Goal: Task Accomplishment & Management: Manage account settings

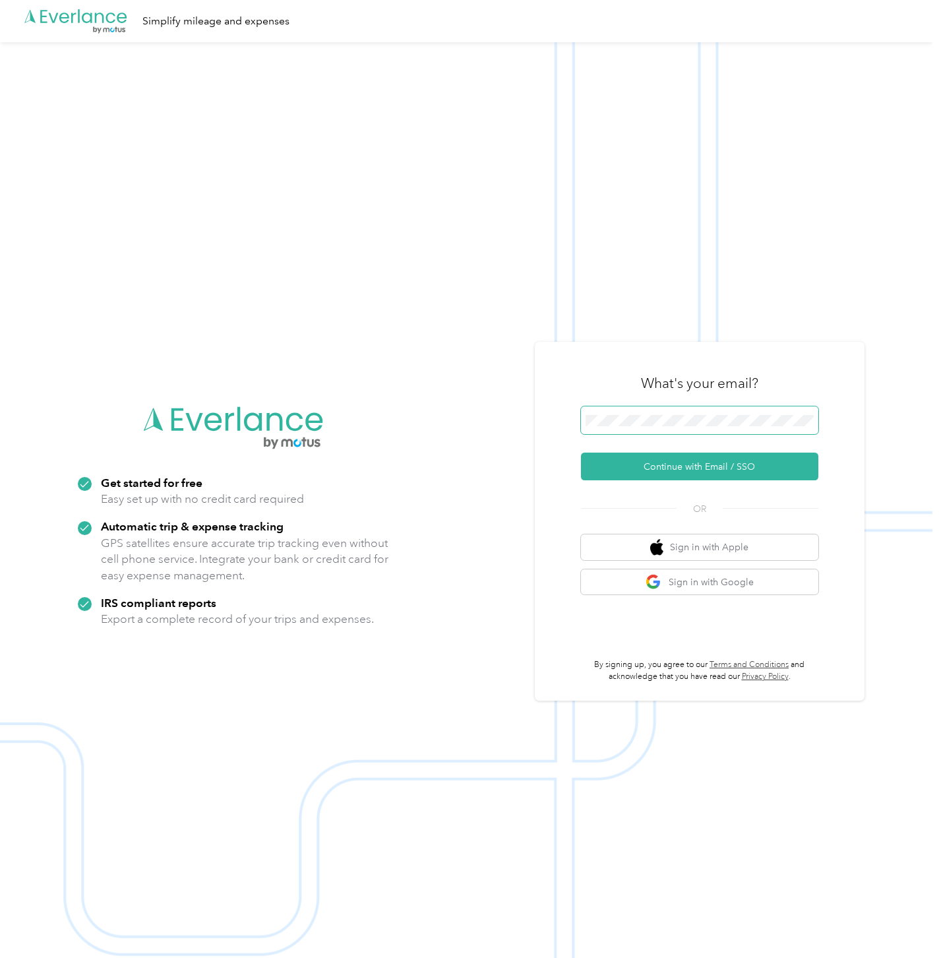
click at [632, 410] on span at bounding box center [699, 420] width 237 height 28
click at [640, 457] on button "Continue with Email / SSO" at bounding box center [699, 467] width 237 height 28
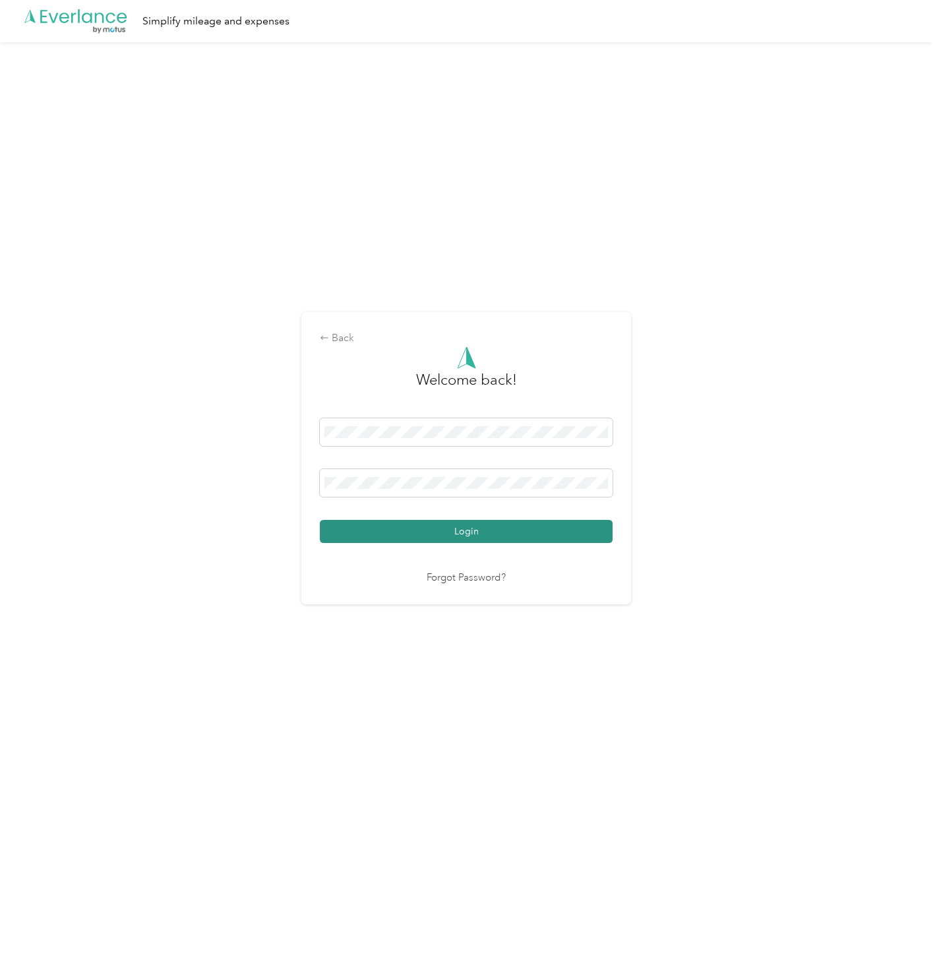
click at [388, 520] on button "Login" at bounding box center [466, 531] width 293 height 23
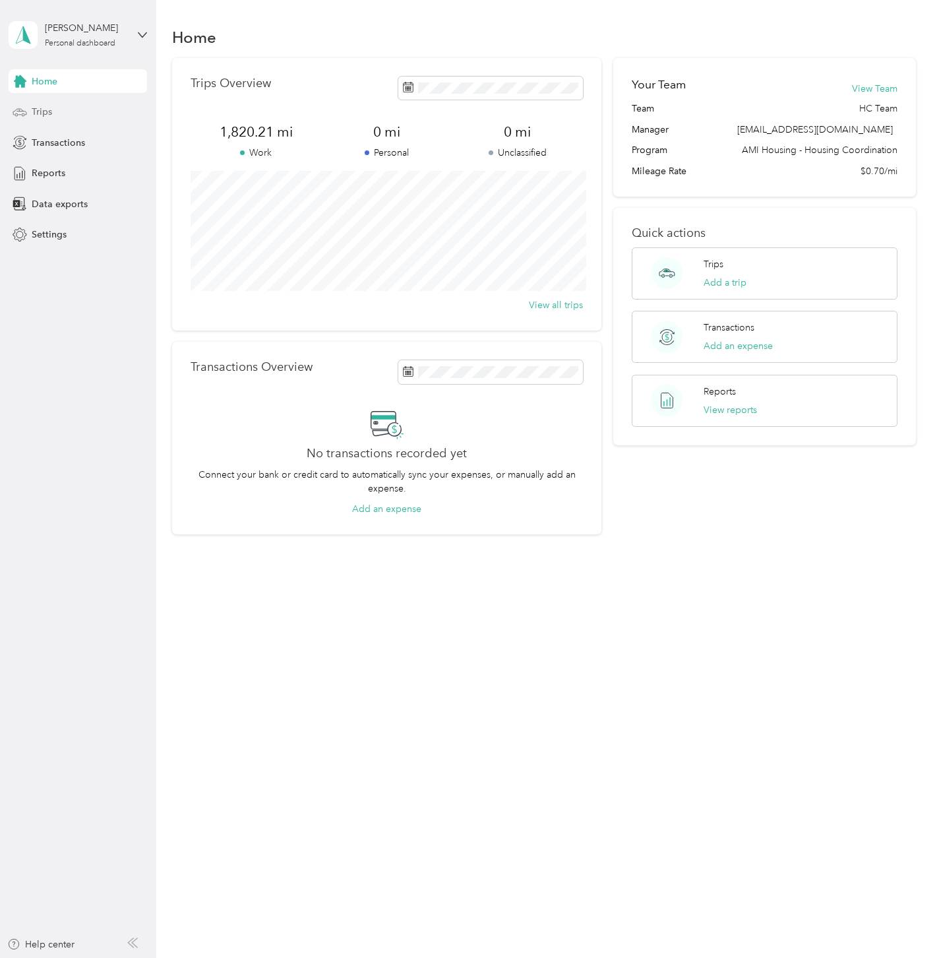
click at [65, 111] on div "Trips" at bounding box center [78, 112] width 139 height 24
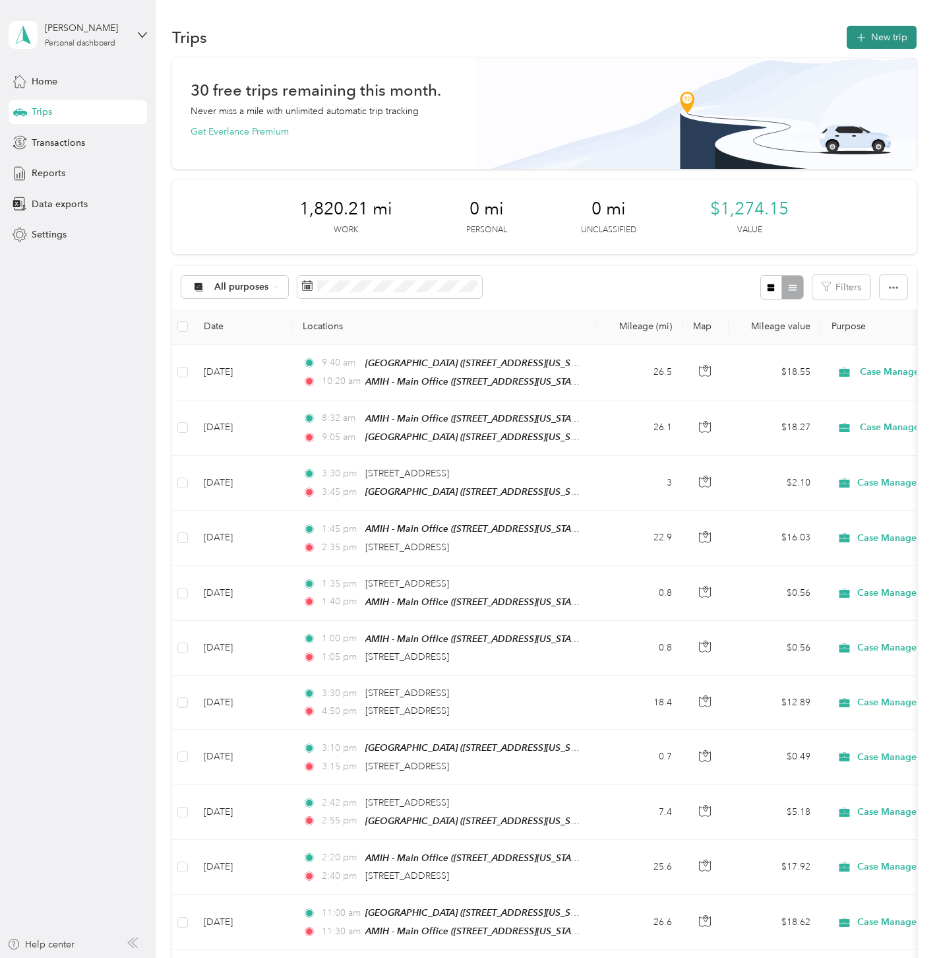
click at [640, 38] on button "New trip" at bounding box center [882, 37] width 70 height 23
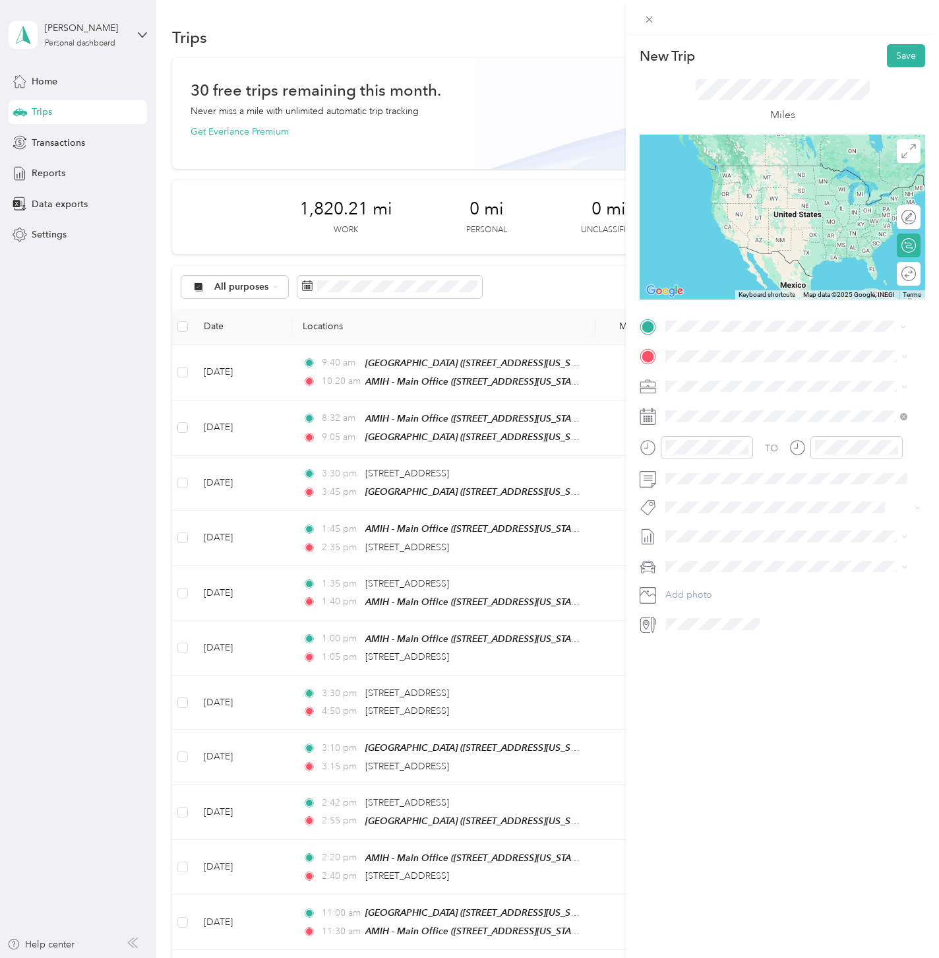
click at [640, 386] on div "TEAM Cirby Hills" at bounding box center [757, 380] width 132 height 16
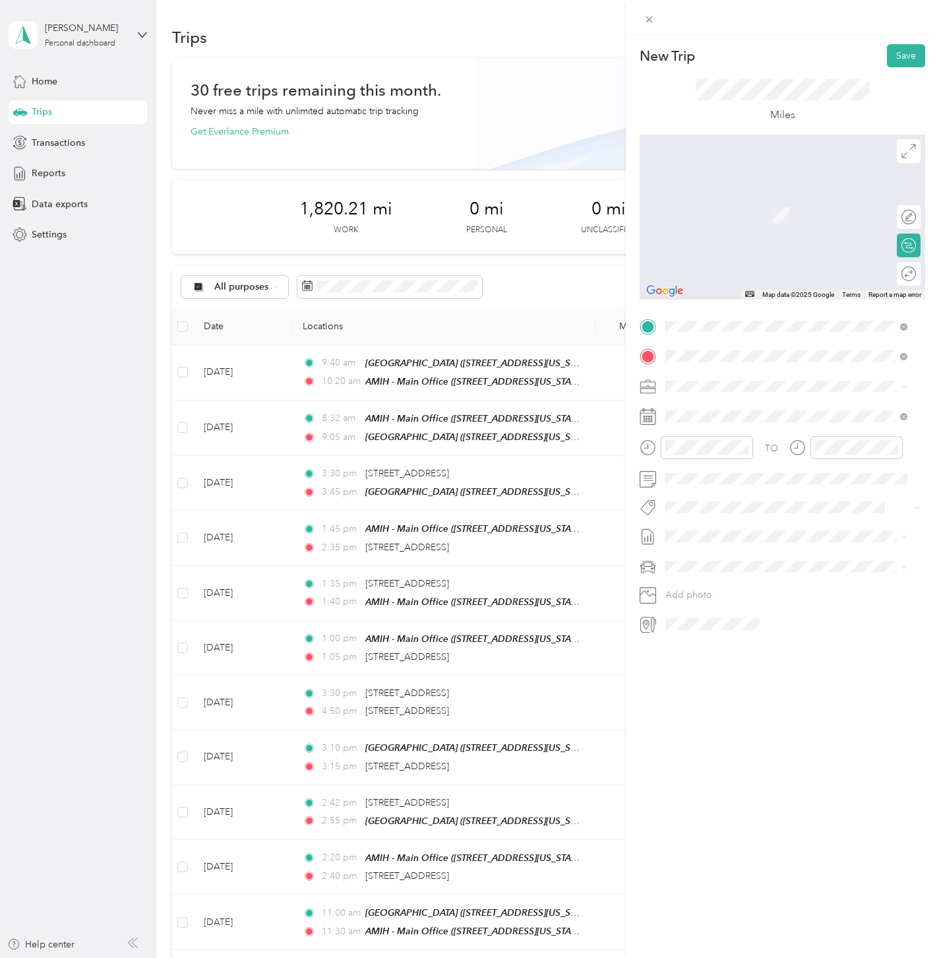
click at [640, 401] on span "[STREET_ADDRESS][US_STATE]" at bounding box center [757, 404] width 132 height 12
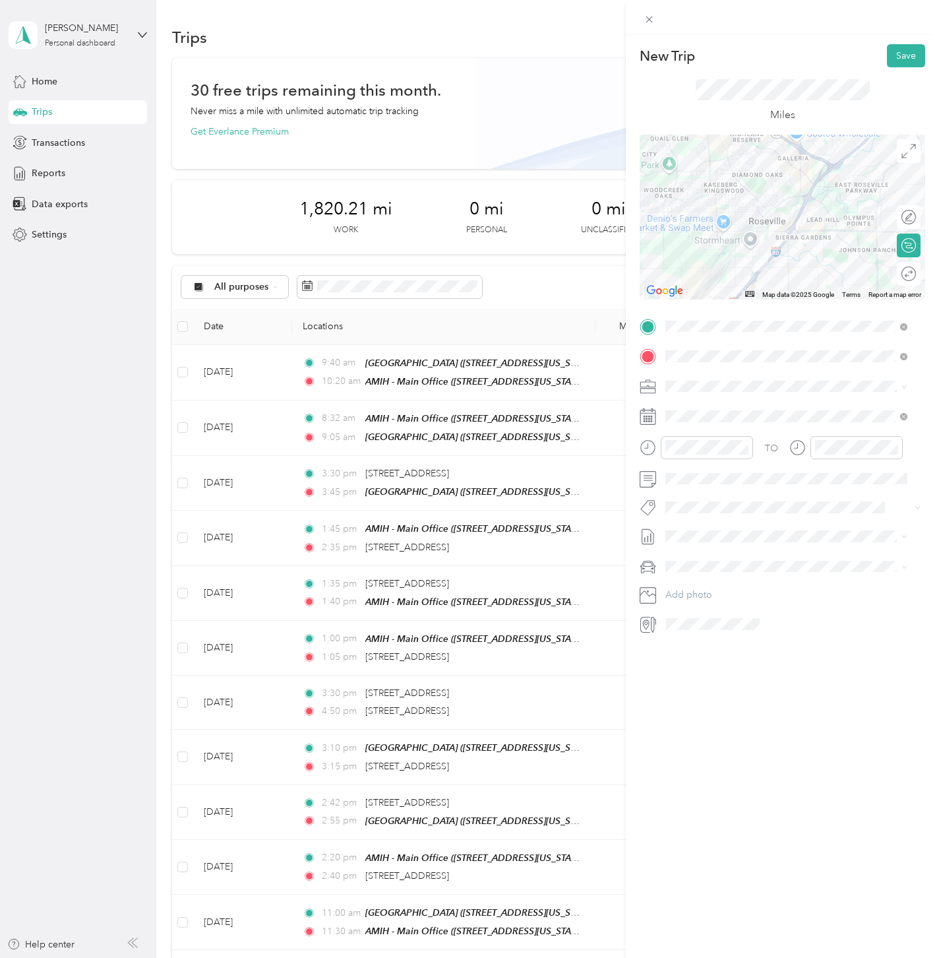
drag, startPoint x: 732, startPoint y: 164, endPoint x: 776, endPoint y: 135, distance: 53.2
click at [640, 135] on div at bounding box center [783, 217] width 286 height 165
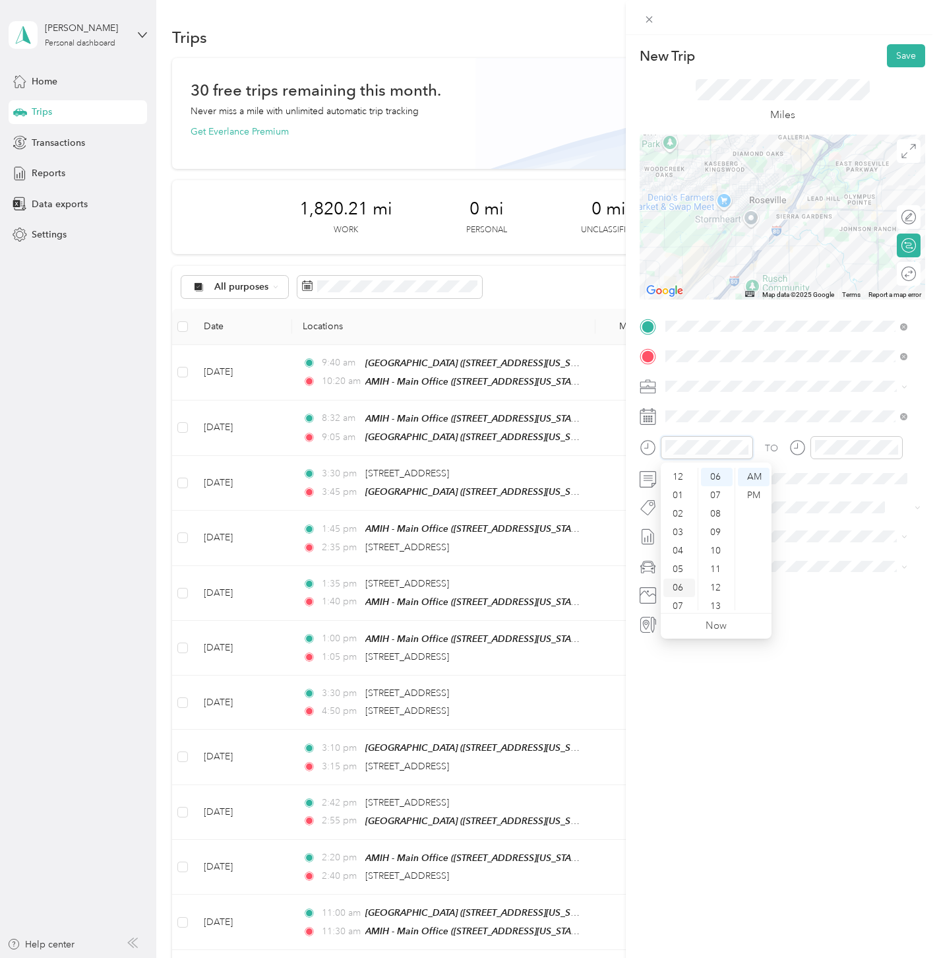
scroll to position [79, 0]
click at [640, 542] on div "08" at bounding box center [680, 545] width 32 height 18
click at [640, 608] on div "31" at bounding box center [717, 610] width 32 height 18
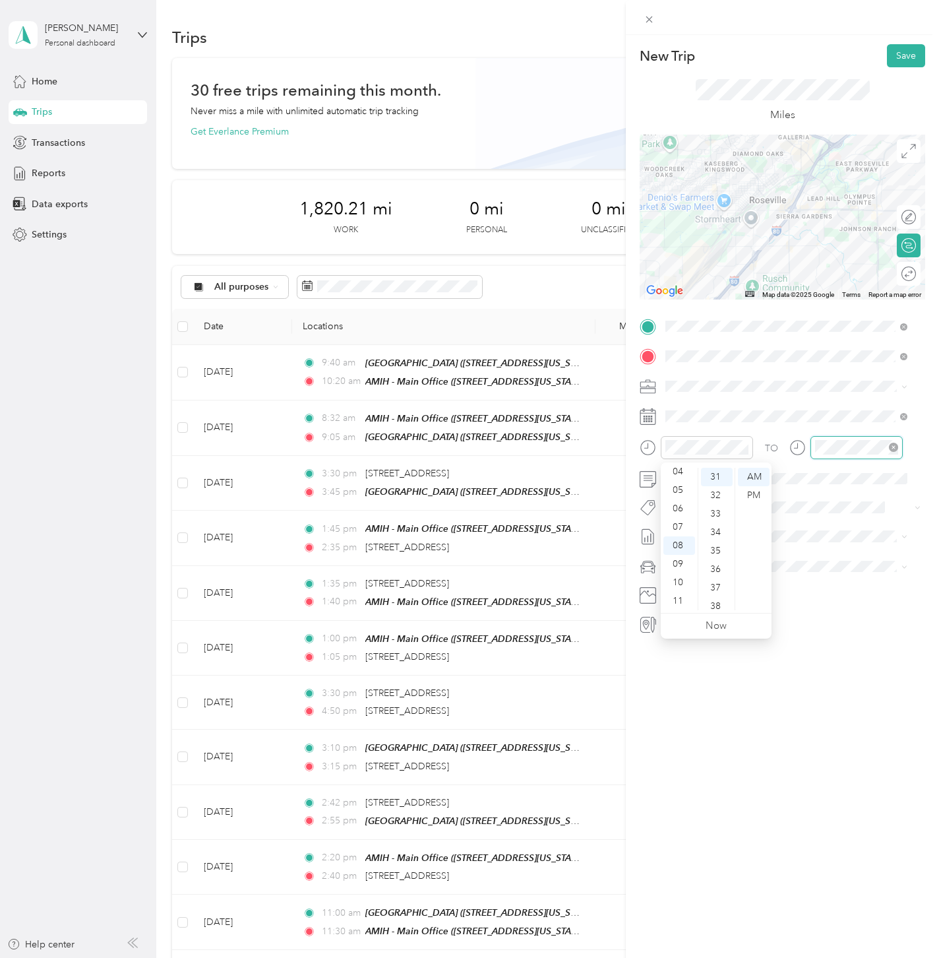
click at [640, 439] on div at bounding box center [857, 447] width 92 height 23
click at [640, 544] on div "08" at bounding box center [829, 545] width 32 height 18
click at [640, 529] on div "55" at bounding box center [867, 527] width 32 height 18
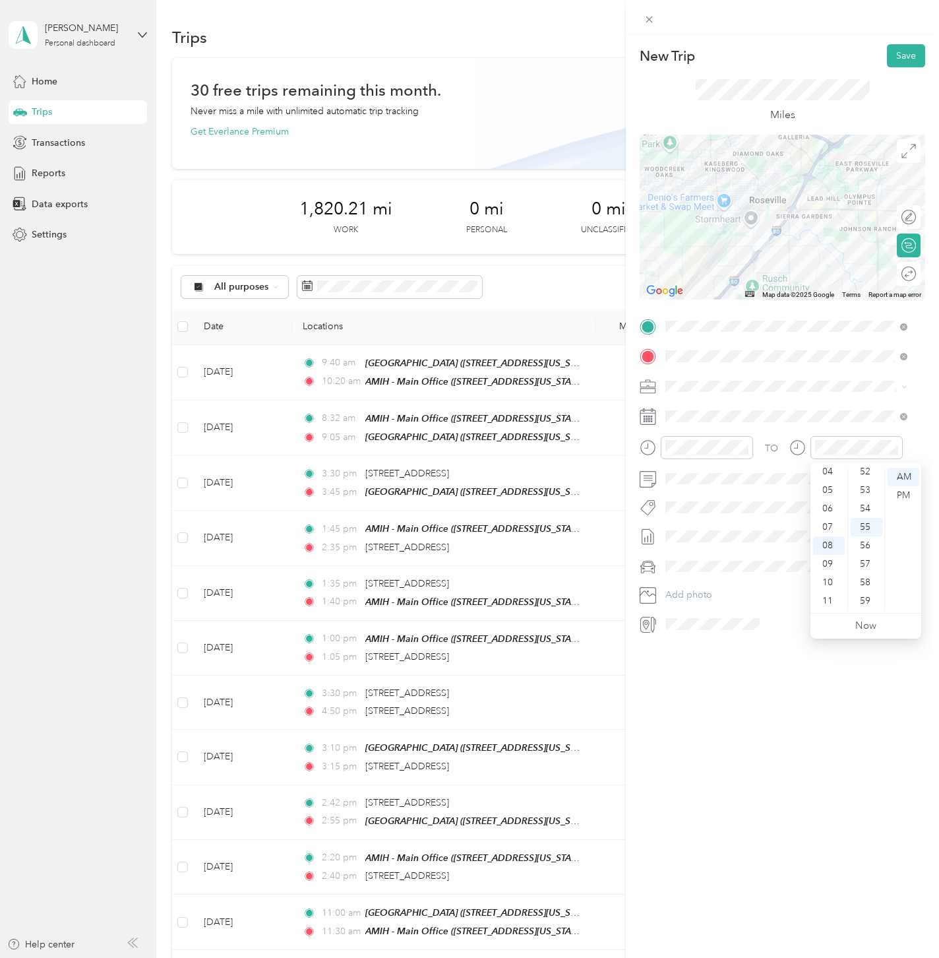
click at [640, 652] on div "New Trip Save This trip cannot be edited because it is either under review, app…" at bounding box center [782, 514] width 313 height 958
click at [640, 59] on button "Save" at bounding box center [906, 55] width 38 height 23
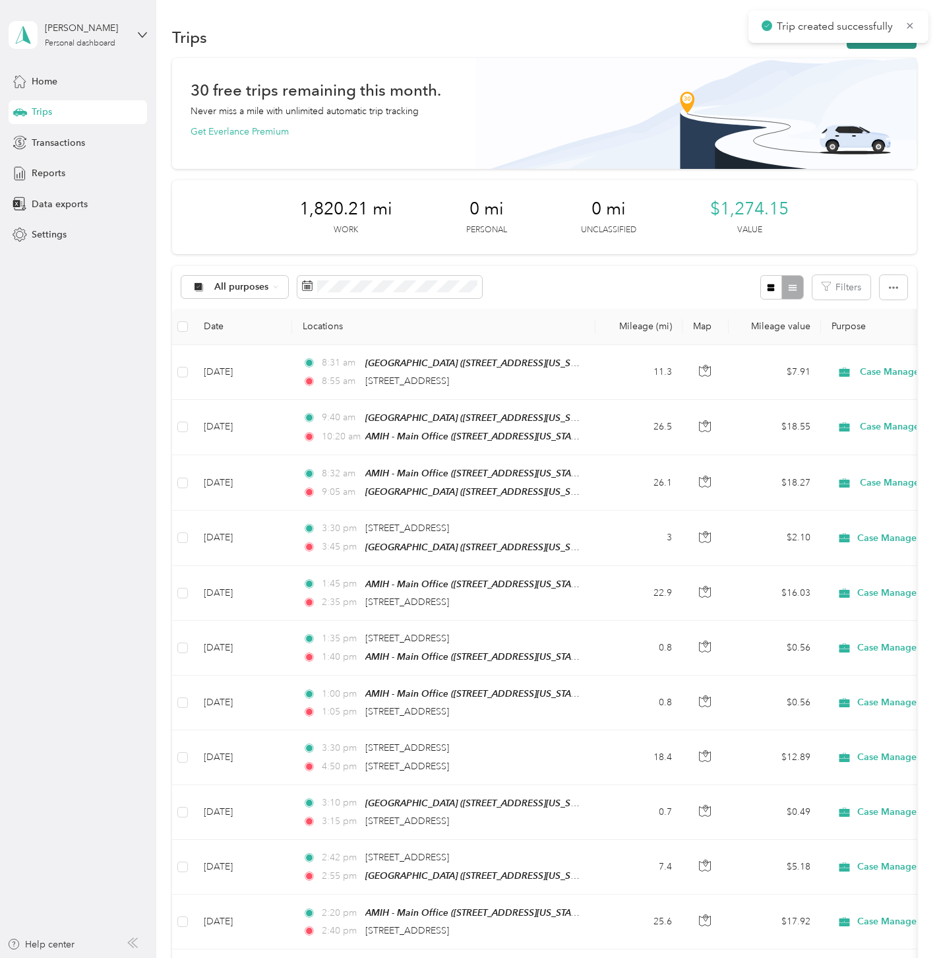
click at [640, 46] on button "New trip" at bounding box center [882, 37] width 70 height 23
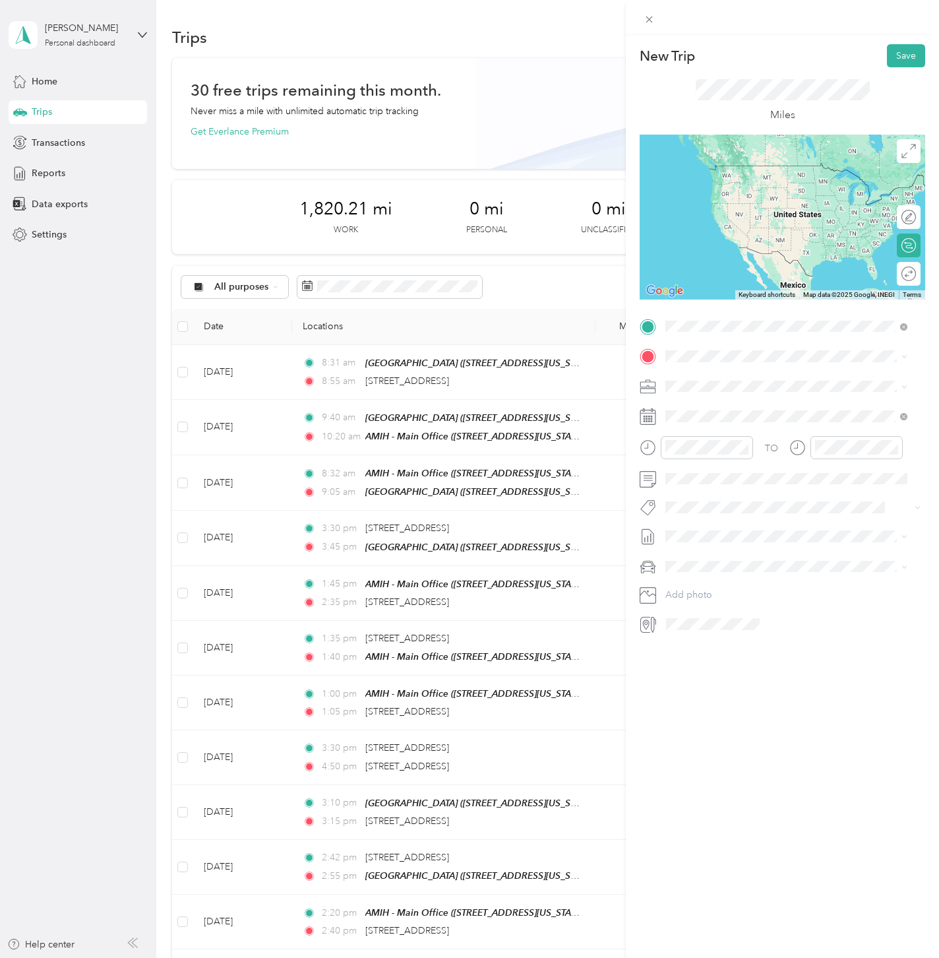
click at [640, 380] on span "[STREET_ADDRESS][US_STATE]" at bounding box center [757, 374] width 132 height 12
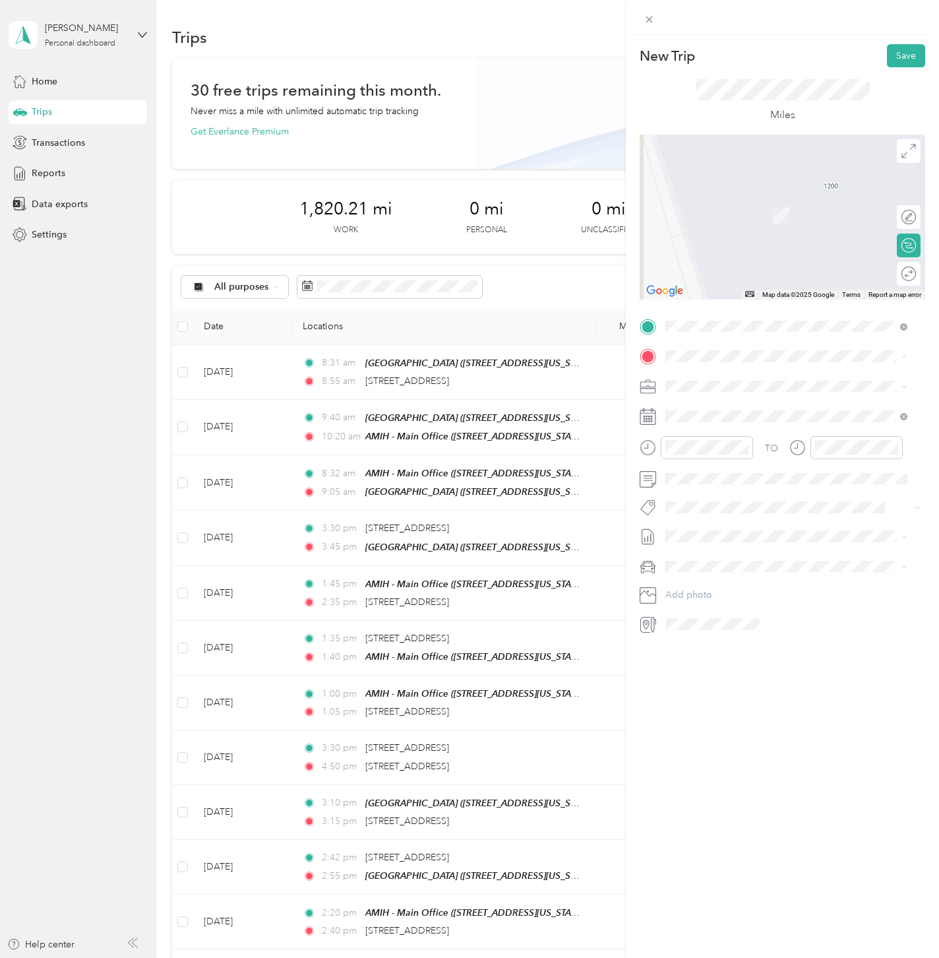
click at [640, 480] on span "[STREET_ADDRESS][US_STATE]" at bounding box center [757, 473] width 132 height 11
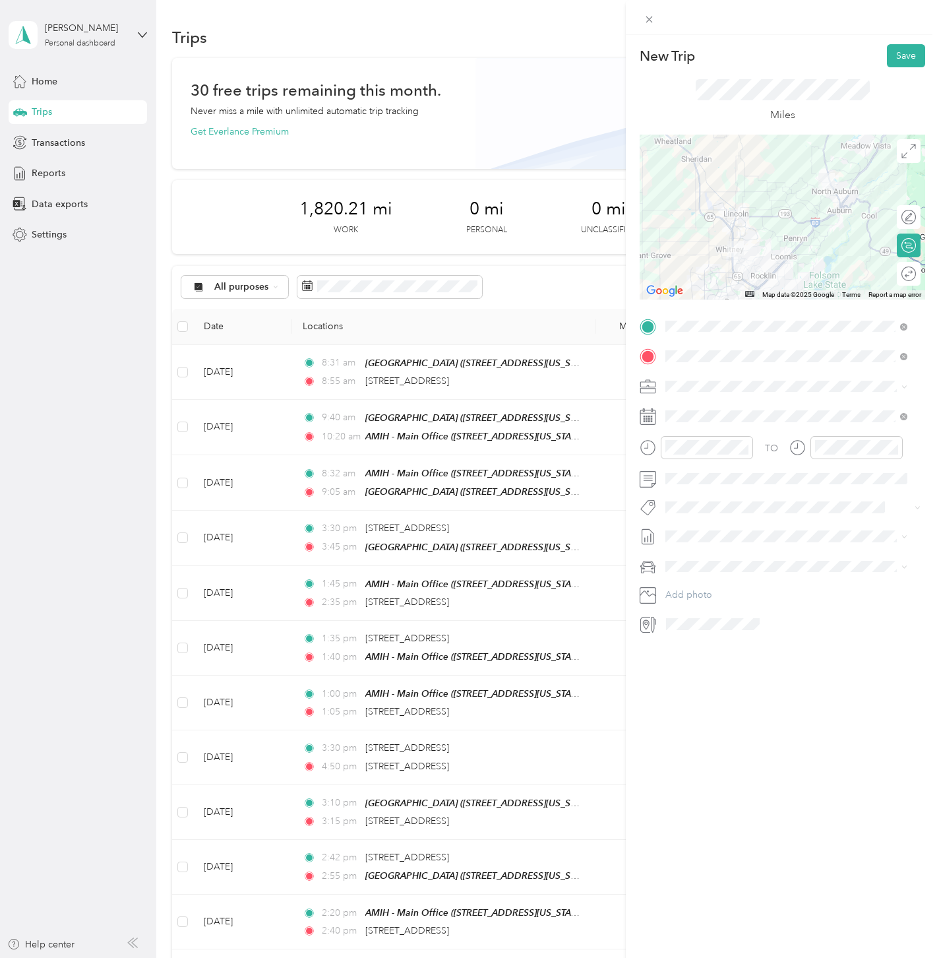
click at [640, 212] on div at bounding box center [783, 217] width 286 height 165
click at [640, 216] on div at bounding box center [903, 217] width 28 height 14
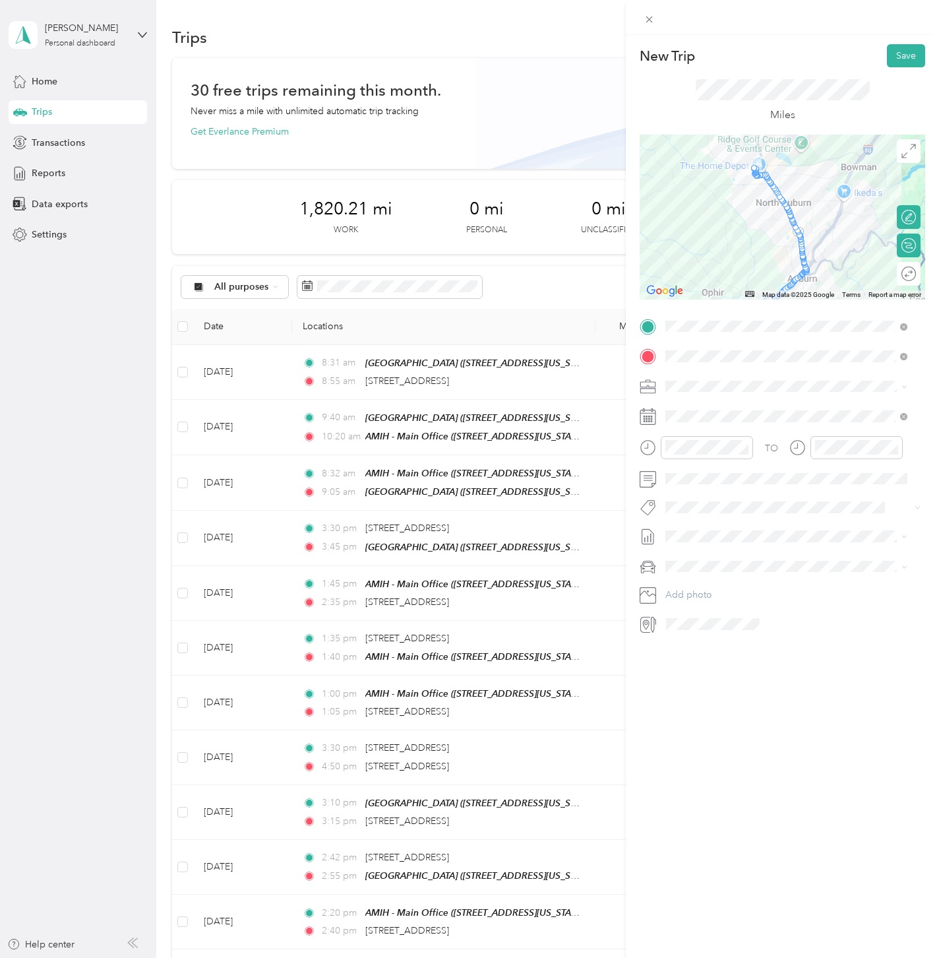
drag, startPoint x: 846, startPoint y: 173, endPoint x: 842, endPoint y: 251, distance: 78.6
click at [640, 251] on div at bounding box center [783, 217] width 286 height 165
click at [640, 214] on div at bounding box center [777, 209] width 7 height 7
drag, startPoint x: 776, startPoint y: 212, endPoint x: 853, endPoint y: 164, distance: 91.0
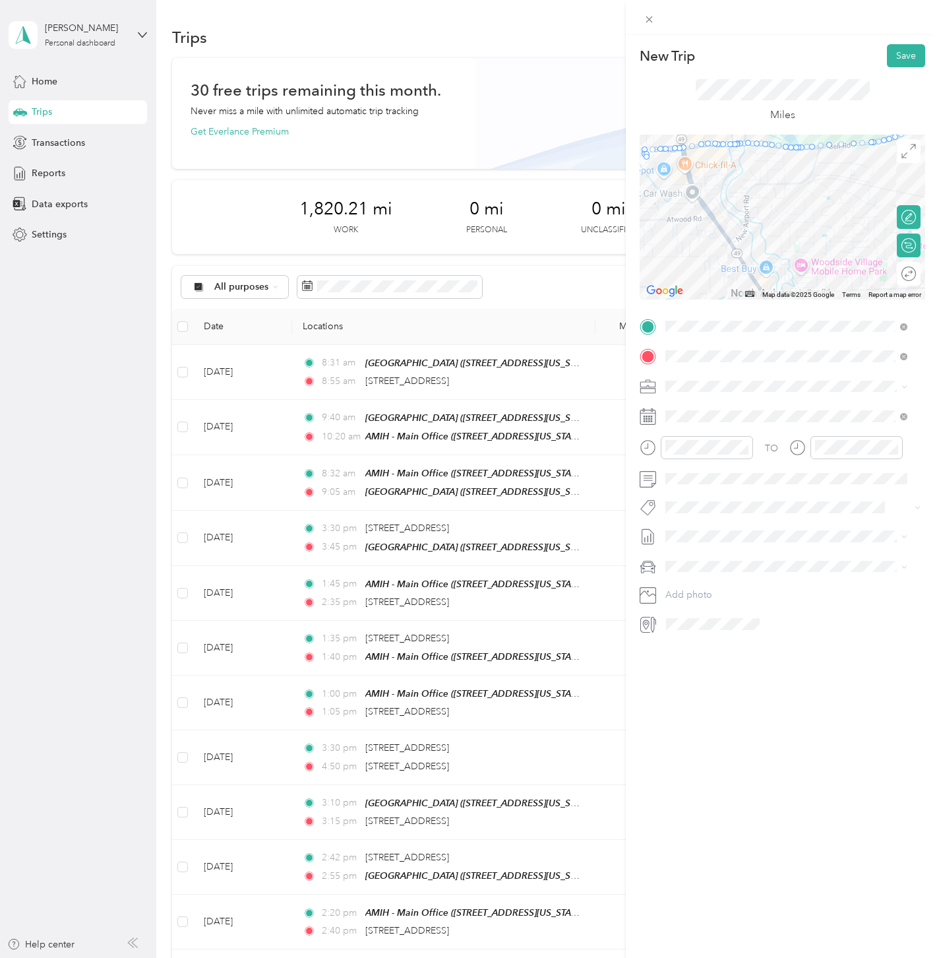
drag, startPoint x: 739, startPoint y: 158, endPoint x: 761, endPoint y: 218, distance: 63.5
click at [640, 218] on div at bounding box center [783, 217] width 286 height 165
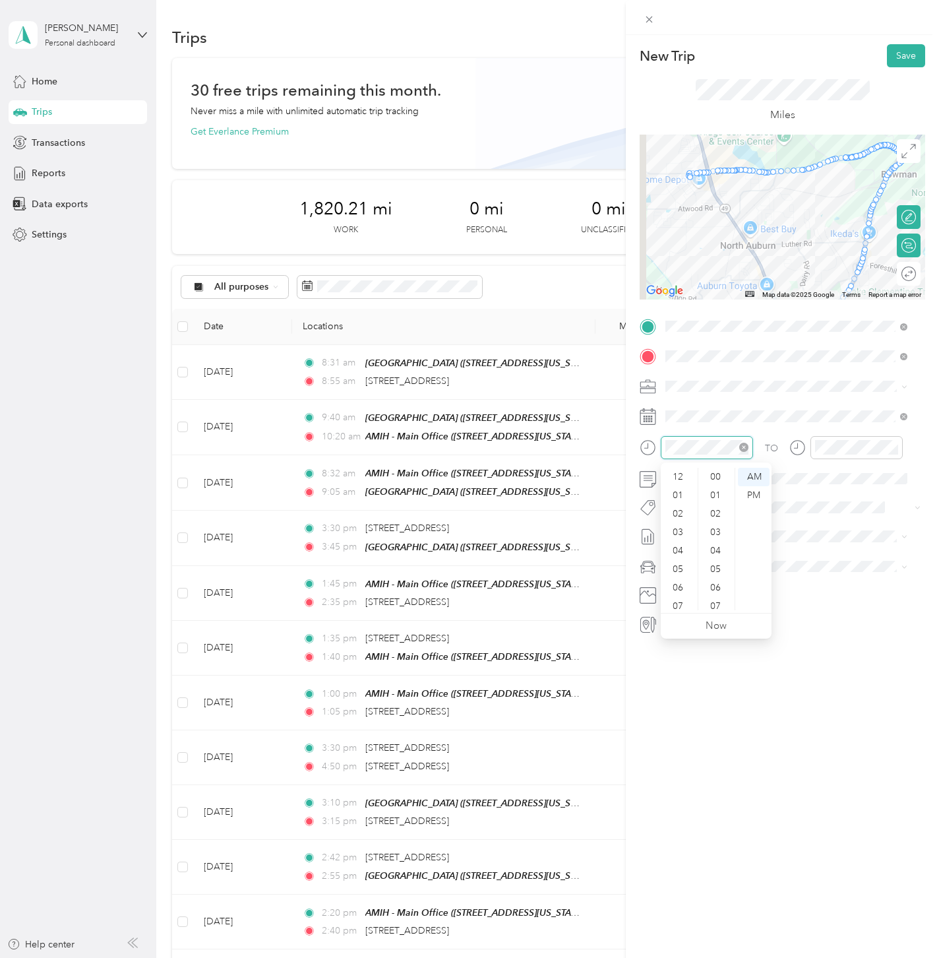
scroll to position [79, 0]
click at [640, 562] on div "09" at bounding box center [680, 564] width 32 height 18
click at [640, 565] on div "05" at bounding box center [717, 569] width 32 height 18
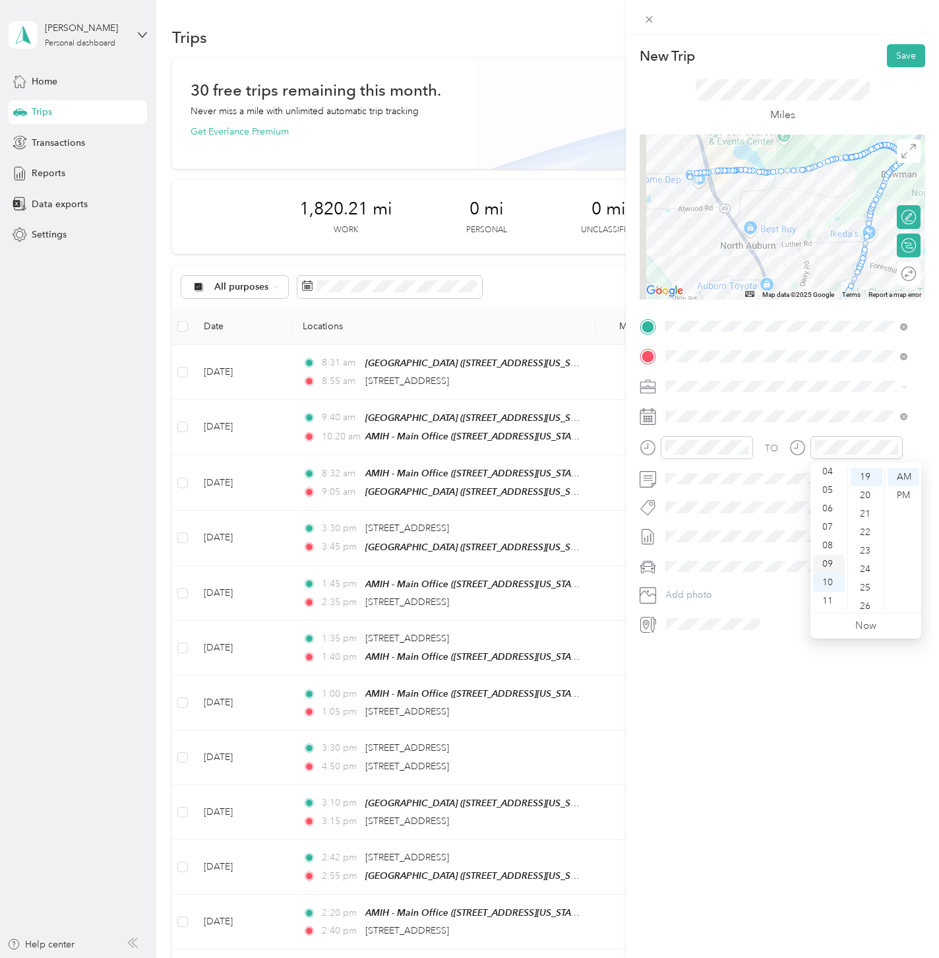
click at [640, 561] on div "09" at bounding box center [829, 564] width 32 height 18
click at [640, 510] on div "35" at bounding box center [867, 508] width 32 height 18
click at [640, 50] on button "Save" at bounding box center [906, 55] width 38 height 23
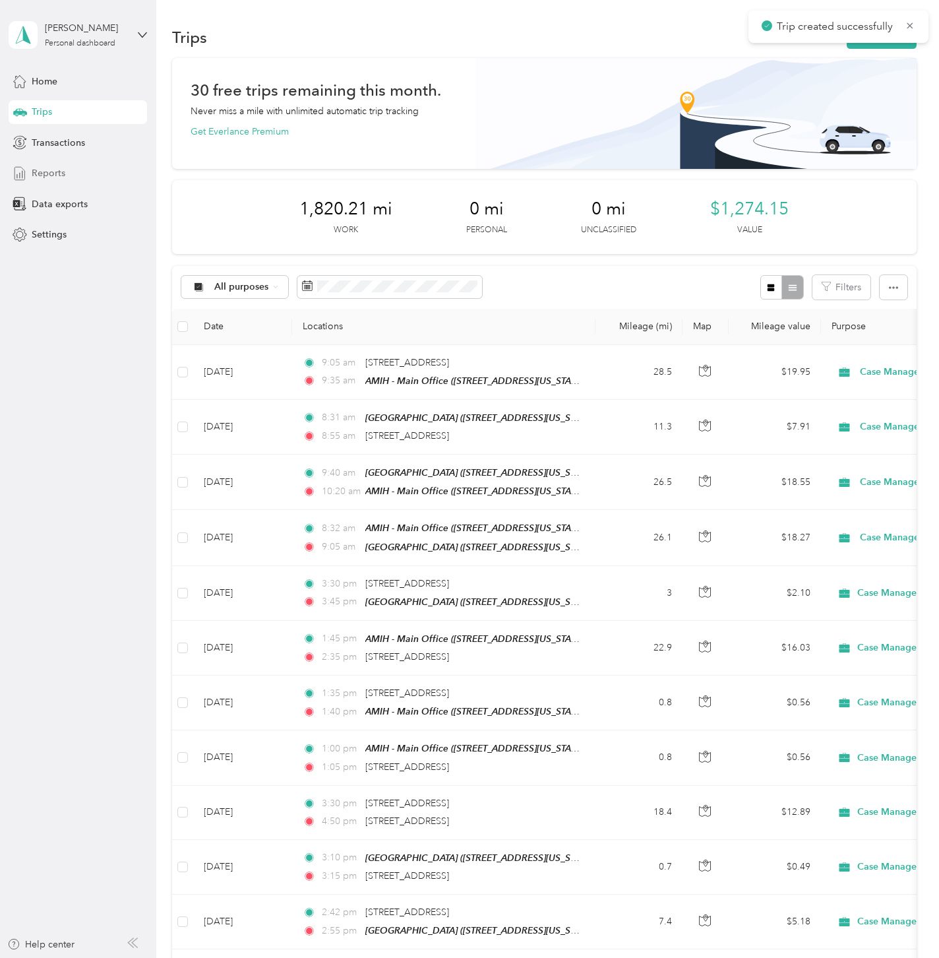
click at [61, 170] on span "Reports" at bounding box center [49, 173] width 34 height 14
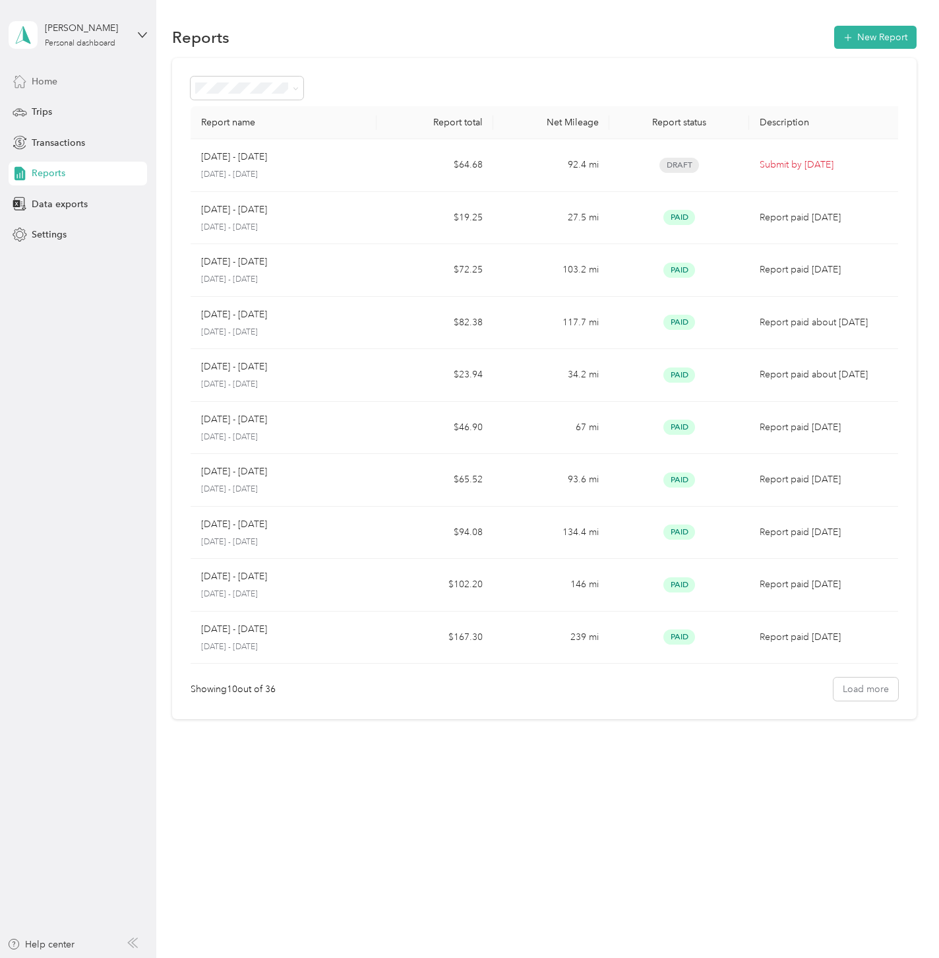
click at [53, 90] on div "Home" at bounding box center [78, 81] width 139 height 24
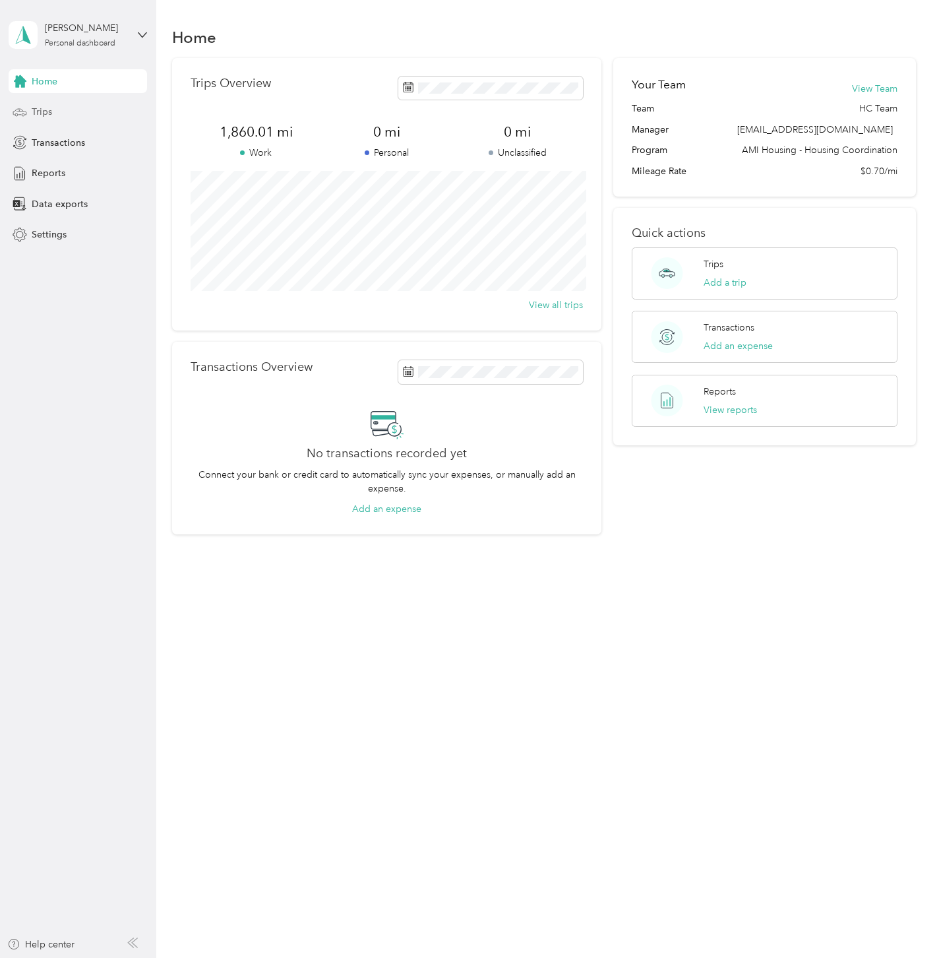
click at [73, 112] on div "Trips" at bounding box center [78, 112] width 139 height 24
